Goal: Check status: Check status

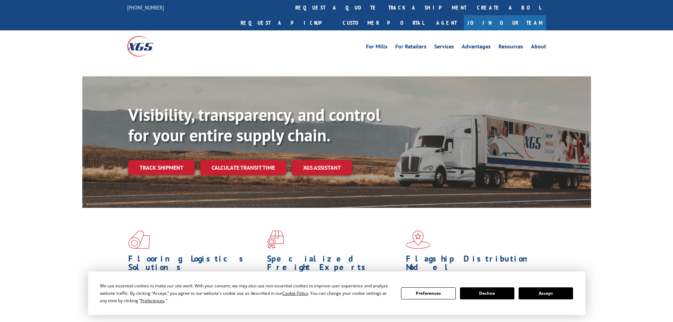
click at [547, 293] on button "Accept" at bounding box center [546, 293] width 54 height 12
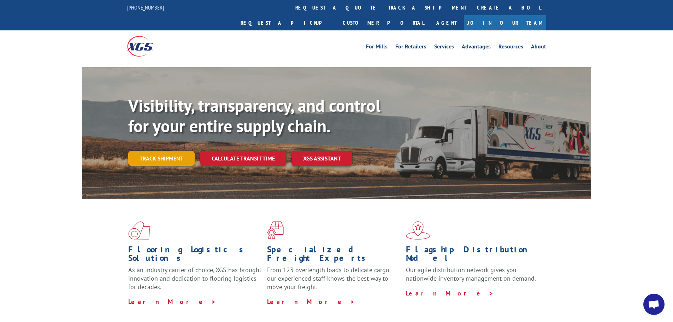
click at [167, 151] on link "Track shipment" at bounding box center [161, 158] width 66 height 15
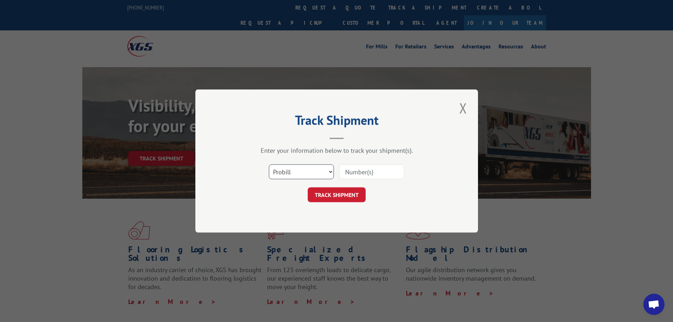
click at [293, 173] on select "Select category... Probill BOL PO" at bounding box center [301, 171] width 65 height 15
select select "bol"
click at [269, 164] on select "Select category... Probill BOL PO" at bounding box center [301, 171] width 65 height 15
click at [358, 170] on input at bounding box center [371, 171] width 65 height 15
paste input "5939278"
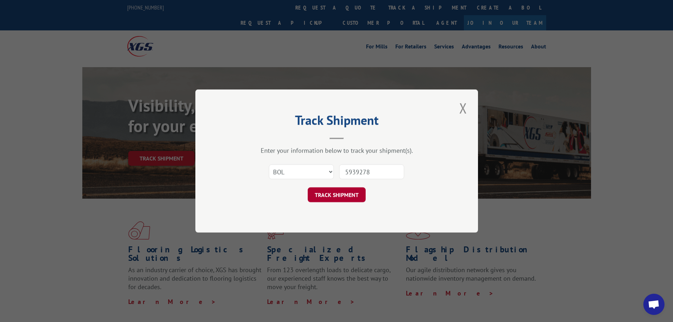
type input "5939278"
click at [335, 197] on button "TRACK SHIPMENT" at bounding box center [337, 194] width 58 height 15
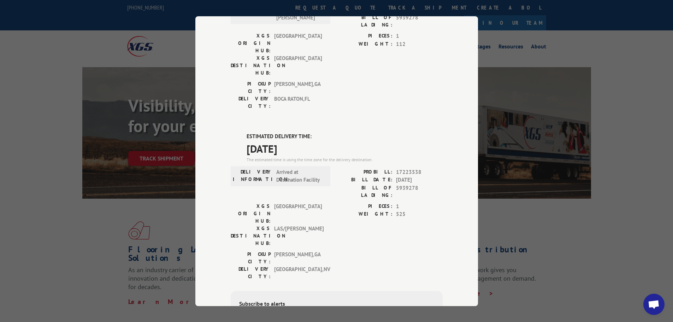
scroll to position [144, 0]
